Goal: Information Seeking & Learning: Learn about a topic

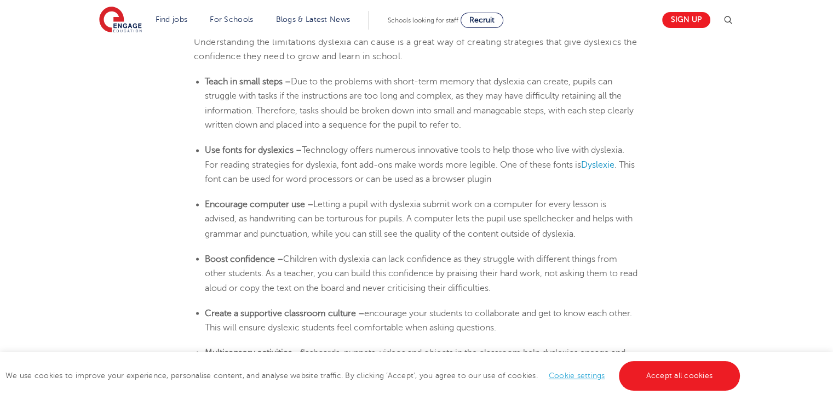
scroll to position [1846, 0]
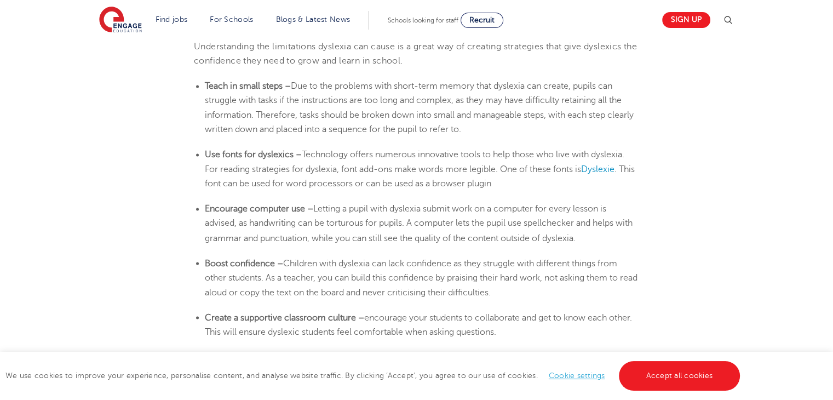
drag, startPoint x: 835, startPoint y: 20, endPoint x: 827, endPoint y: 207, distance: 186.9
click at [827, 207] on html "Find jobs All vacancies We have one of the UK's largest database. and with hund…" at bounding box center [416, 68] width 833 height 3828
drag, startPoint x: 204, startPoint y: 84, endPoint x: 734, endPoint y: 328, distance: 583.6
copy section "Lorem ip dolor sitam – Con ad eli seddoeiu temp incid-utla etdolo magn aliquaen…"
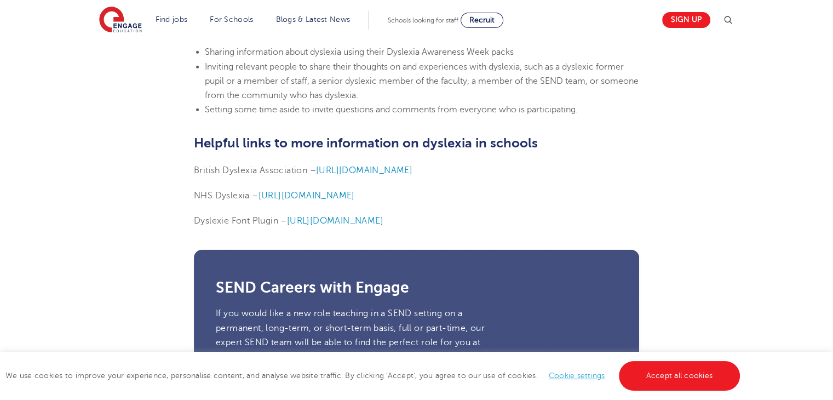
scroll to position [2696, 0]
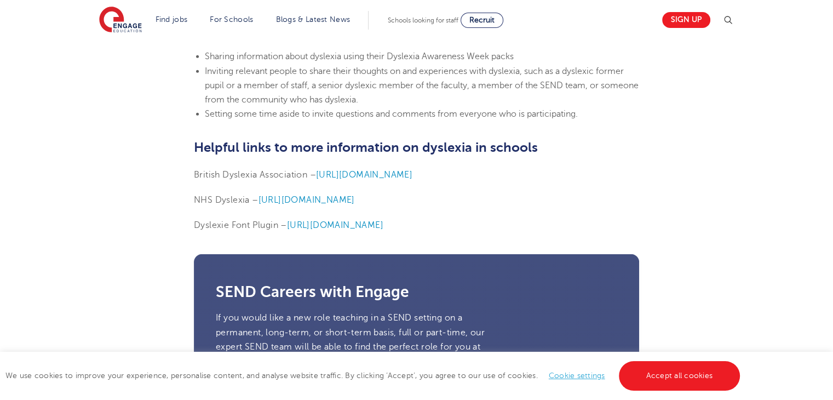
drag, startPoint x: 197, startPoint y: 150, endPoint x: 474, endPoint y: 231, distance: 288.0
copy section "Helpful links to more information on [MEDICAL_DATA] in schools British [MEDICAL…"
